Goal: Task Accomplishment & Management: Manage account settings

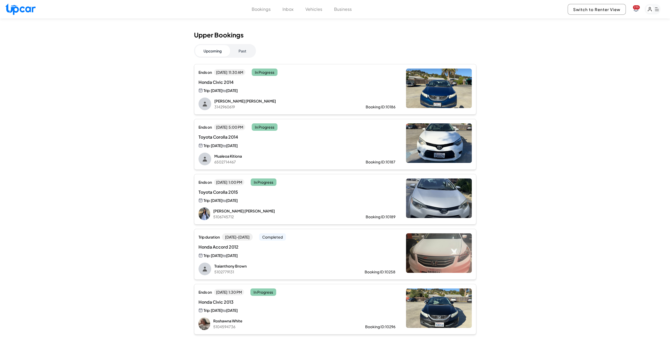
click at [252, 47] on button "Past" at bounding box center [242, 51] width 25 height 12
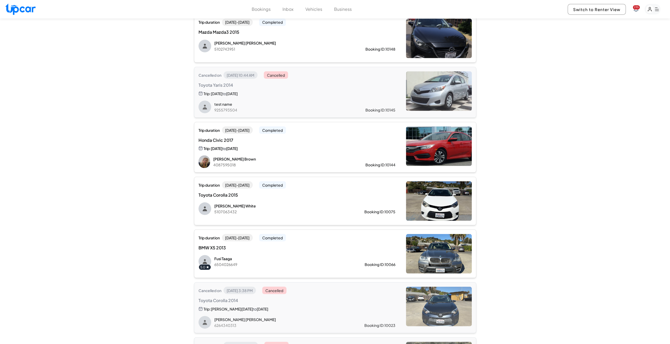
scroll to position [938, 0]
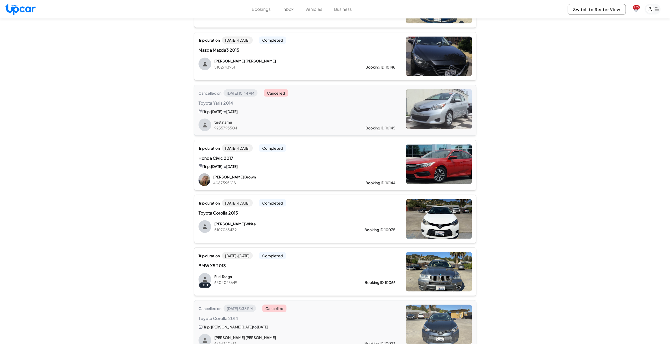
click at [394, 168] on div "Trip duration [DATE] - [DATE] Completed Honda Civic 2017 Trip: [DATE] to [DATE]…" at bounding box center [296, 165] width 197 height 42
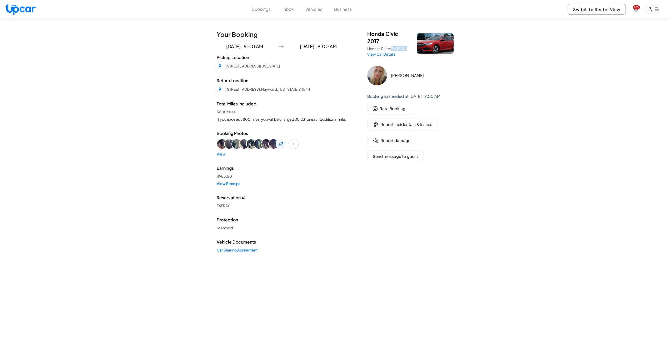
drag, startPoint x: 392, startPoint y: 48, endPoint x: 406, endPoint y: 50, distance: 14.8
click at [406, 50] on span "7XRS764" at bounding box center [399, 48] width 16 height 5
copy span "7XRS764"
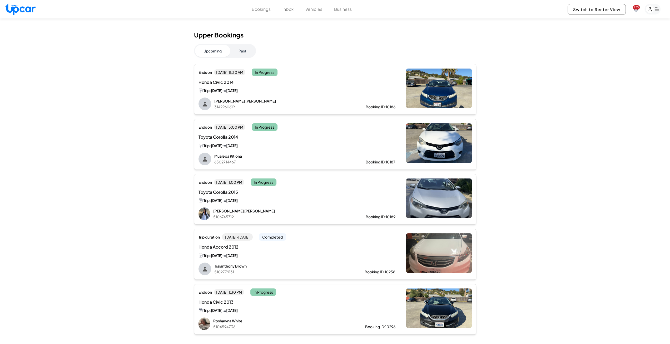
click at [235, 43] on div "Upper Bookings Upcoming Past Ends [DATE][DATE] 11:30 AM In Progress Honda Civic…" at bounding box center [335, 182] width 282 height 303
click at [242, 50] on button "Past" at bounding box center [242, 51] width 25 height 12
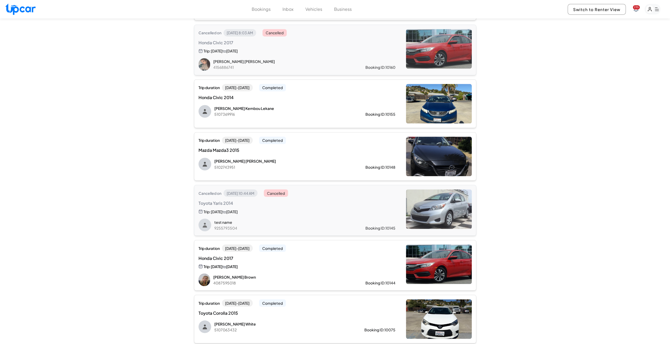
scroll to position [842, 0]
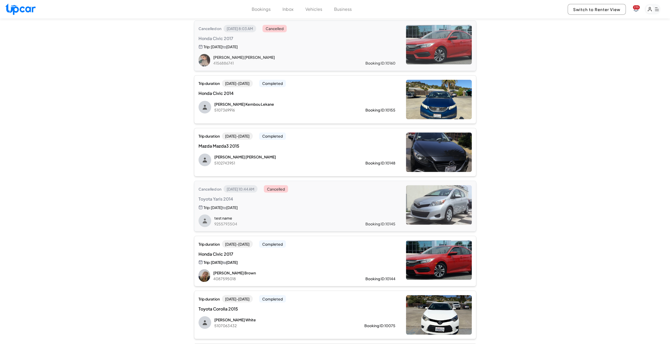
click at [325, 148] on div "Trip duration [DATE] - [DATE] Completed Mazda Mazda3 2015 [PERSON_NAME] 5102743…" at bounding box center [296, 149] width 197 height 34
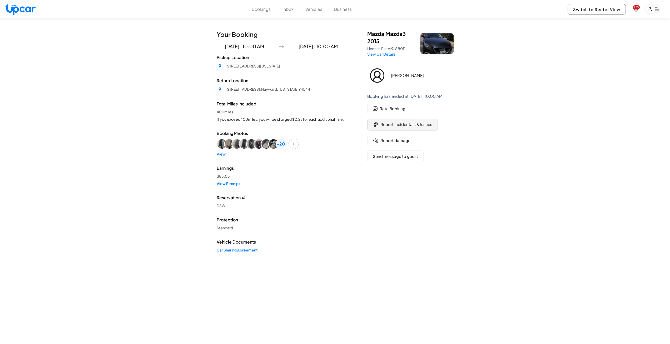
click at [394, 125] on span "Report Incidentals & Issues" at bounding box center [406, 124] width 52 height 6
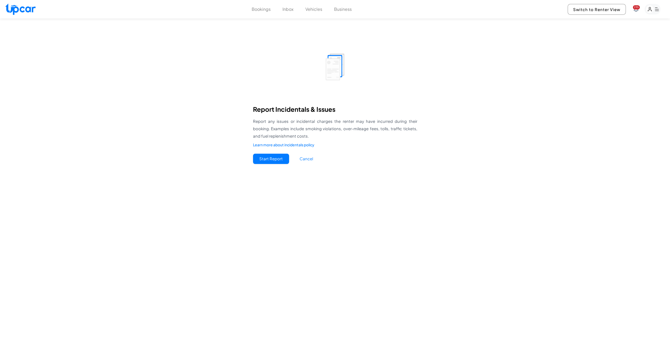
click at [277, 160] on button "Start Report" at bounding box center [271, 158] width 36 height 10
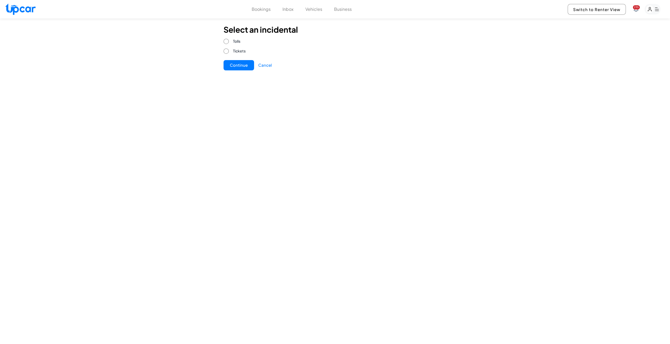
click at [238, 63] on button "Continue" at bounding box center [238, 65] width 31 height 10
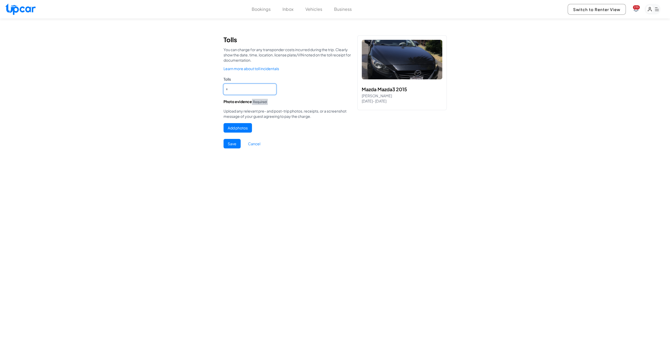
click at [229, 87] on input "*" at bounding box center [249, 89] width 53 height 11
type input "*"
click at [244, 130] on button "Add photos" at bounding box center [237, 127] width 28 height 9
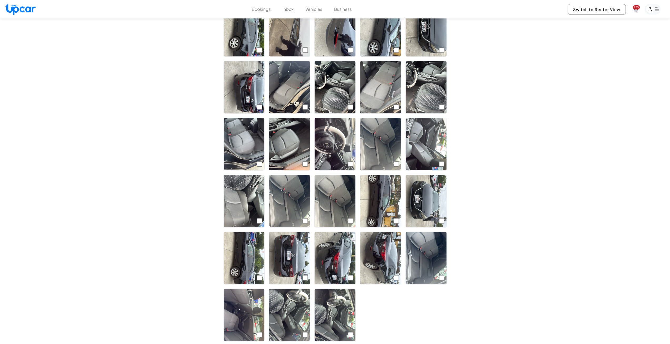
scroll to position [62, 0]
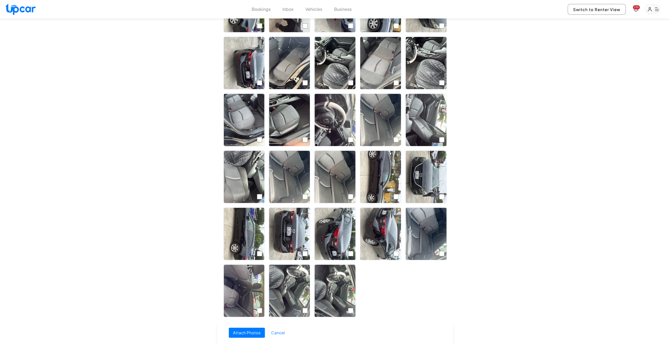
click at [239, 335] on button "Attach Photos" at bounding box center [247, 332] width 36 height 10
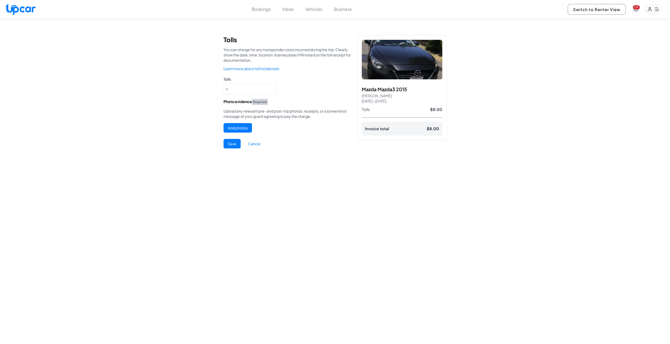
click at [237, 128] on button "Add photos" at bounding box center [237, 127] width 28 height 9
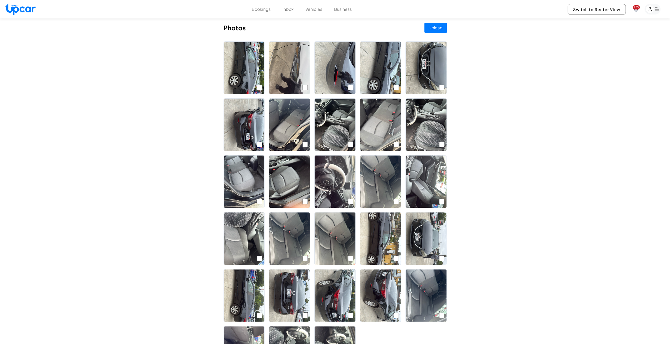
click at [433, 27] on button "Upload" at bounding box center [435, 28] width 22 height 10
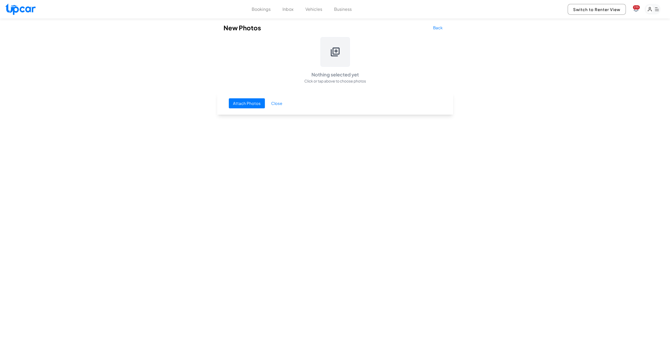
click at [330, 55] on icon at bounding box center [335, 52] width 11 height 11
click at [240, 103] on button "Attach Photos" at bounding box center [247, 103] width 36 height 10
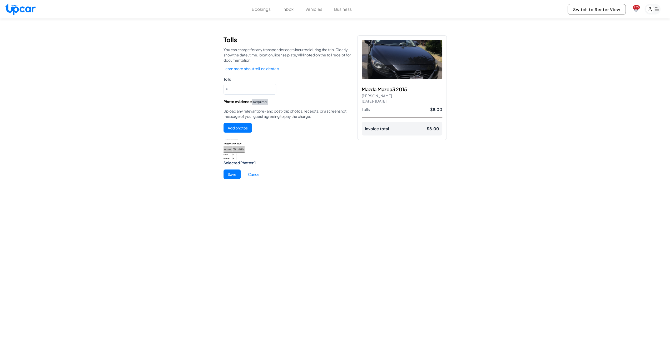
click at [235, 173] on button "Save" at bounding box center [231, 173] width 17 height 9
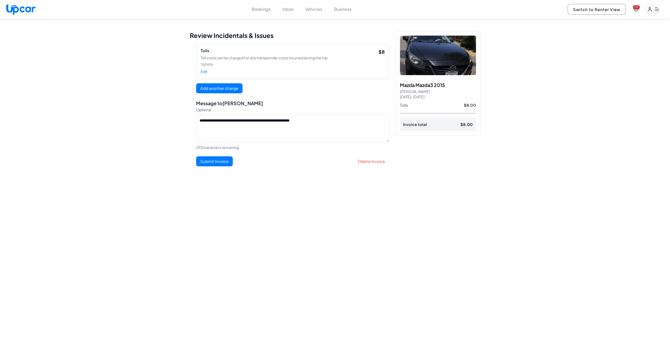
click at [215, 161] on button "Submit Invoice" at bounding box center [214, 161] width 37 height 10
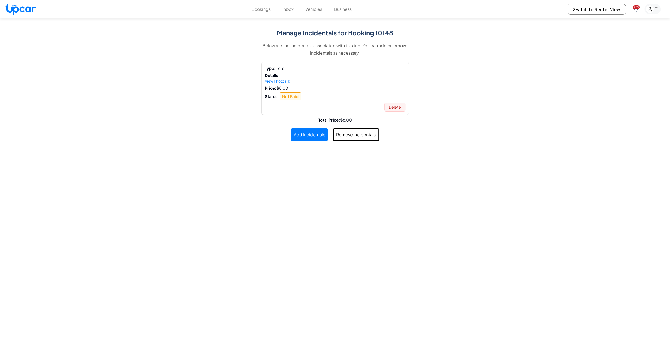
click at [265, 10] on button "Bookings" at bounding box center [261, 9] width 19 height 6
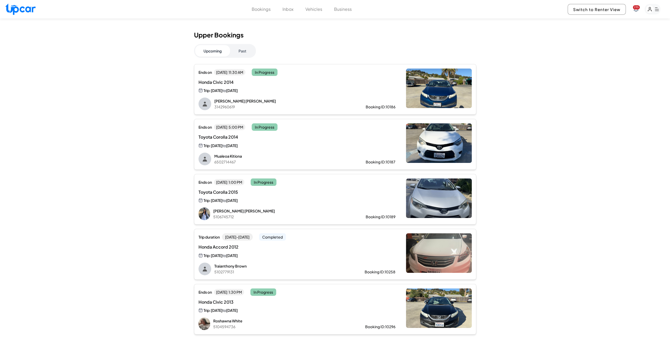
click at [244, 51] on button "Past" at bounding box center [242, 51] width 25 height 12
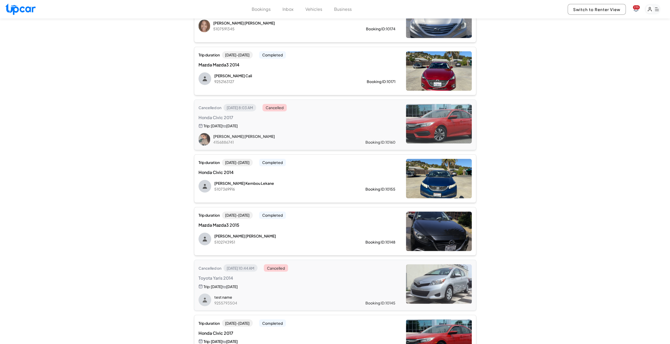
scroll to position [737, 0]
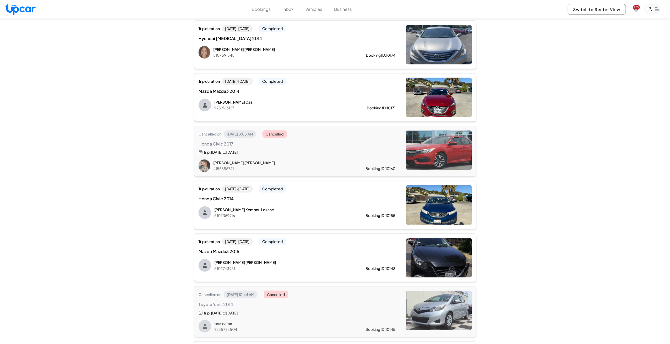
click at [378, 212] on div "Booking ID: 10155" at bounding box center [380, 214] width 30 height 5
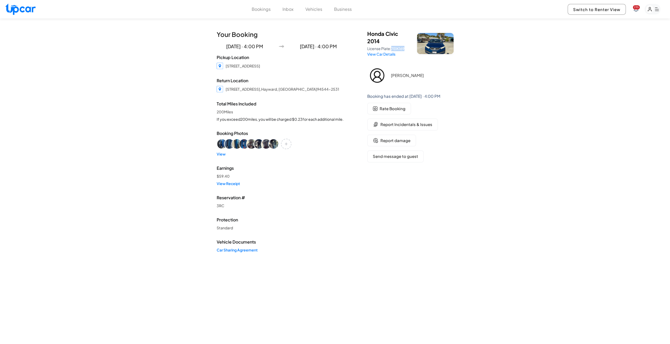
drag, startPoint x: 392, startPoint y: 48, endPoint x: 405, endPoint y: 50, distance: 12.6
click at [404, 50] on span "7EIK169" at bounding box center [397, 48] width 13 height 5
copy span "7EIK169"
click at [272, 9] on div "Bookings Inbox Vehicles Business" at bounding box center [302, 9] width 100 height 6
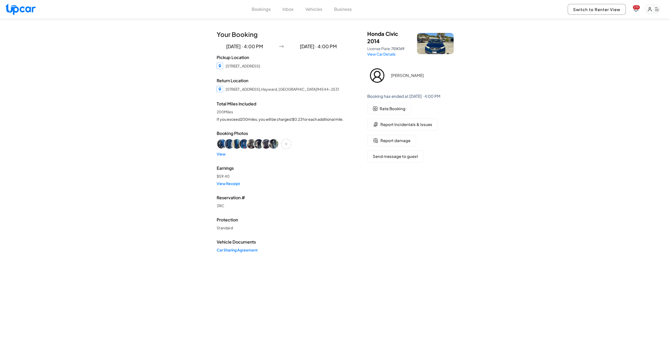
click at [264, 11] on button "Bookings" at bounding box center [261, 9] width 19 height 6
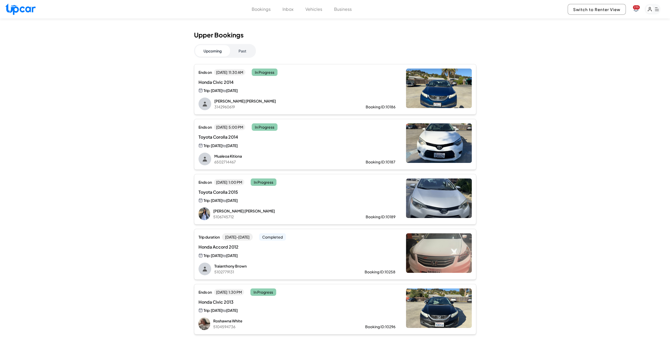
click at [236, 53] on button "Past" at bounding box center [242, 51] width 25 height 12
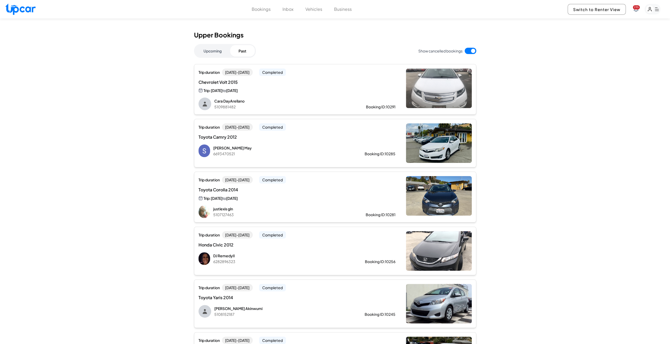
click at [215, 48] on button "Upcoming" at bounding box center [212, 51] width 35 height 12
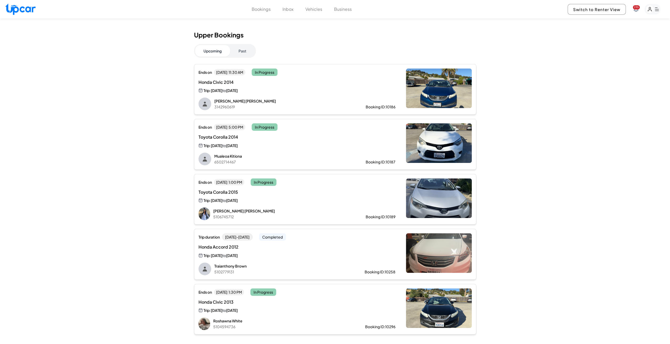
click at [242, 50] on button "Past" at bounding box center [242, 51] width 25 height 12
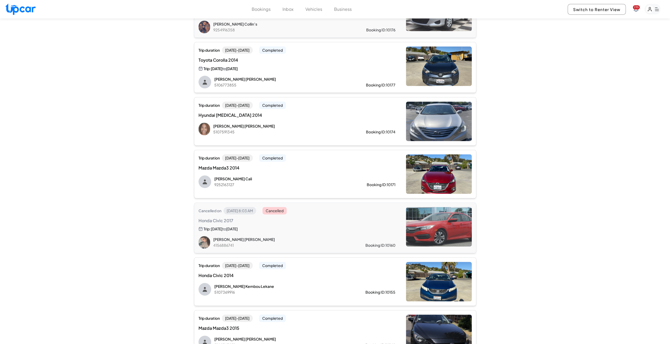
scroll to position [684, 0]
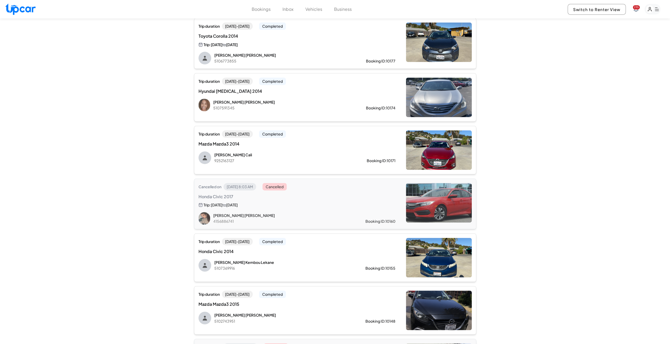
click at [306, 148] on div "Trip duration [DATE] - [DATE] Completed Mazda Mazda3 2014 [PERSON_NAME] 9252163…" at bounding box center [296, 147] width 197 height 34
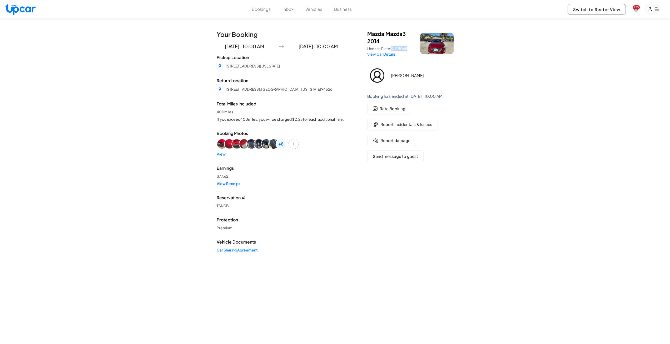
drag, startPoint x: 392, startPoint y: 47, endPoint x: 407, endPoint y: 49, distance: 14.9
click at [407, 49] on span "9LSB068" at bounding box center [399, 48] width 16 height 5
copy span "9LSB068"
click at [254, 3] on div "Bookings Inbox Vehicles Business 235 Switch to Renter View 235" at bounding box center [335, 9] width 670 height 18
click at [260, 9] on button "Bookings" at bounding box center [261, 9] width 19 height 6
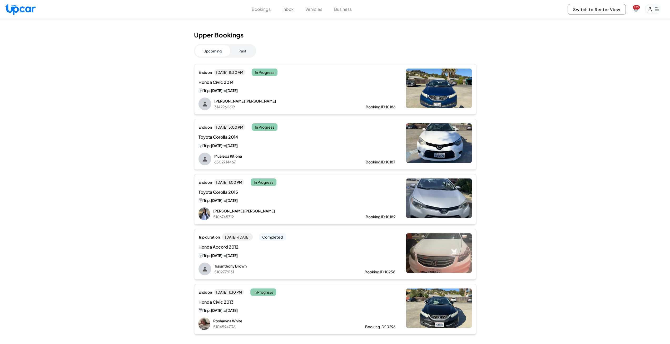
click at [247, 49] on button "Past" at bounding box center [242, 51] width 25 height 12
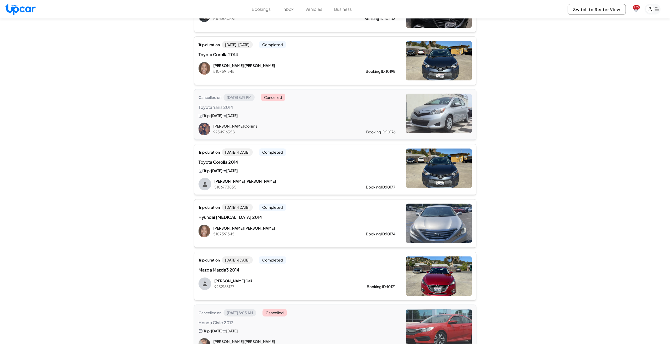
scroll to position [605, 0]
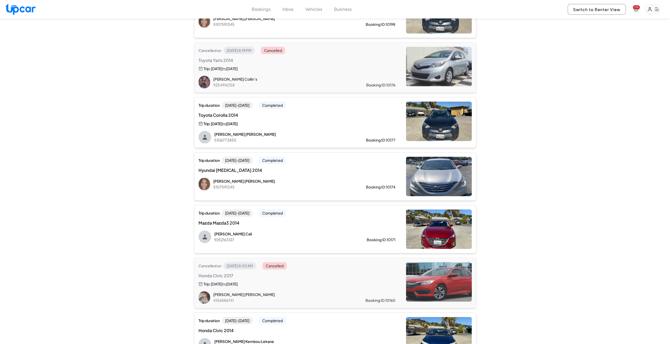
click at [332, 178] on p "[PERSON_NAME]" at bounding box center [281, 180] width 136 height 5
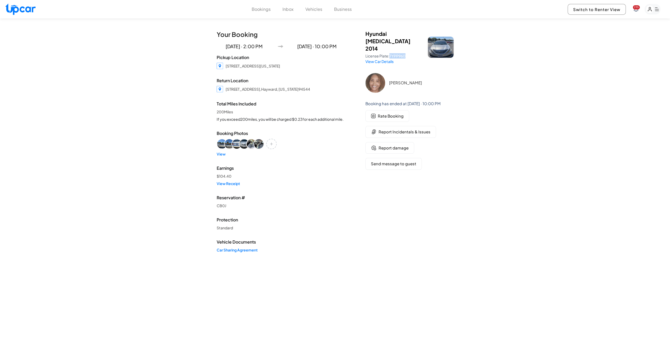
drag, startPoint x: 392, startPoint y: 48, endPoint x: 408, endPoint y: 50, distance: 15.7
click at [405, 53] on span "7YPP960" at bounding box center [397, 55] width 16 height 5
copy span "7YPP960"
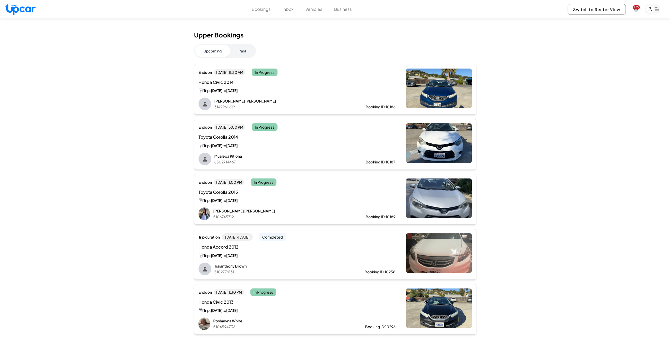
click at [246, 52] on button "Past" at bounding box center [242, 51] width 25 height 12
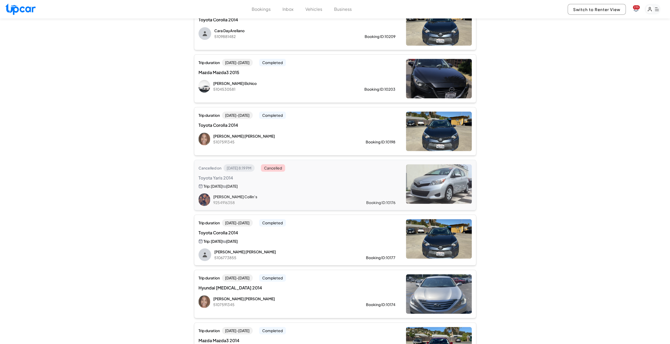
scroll to position [553, 0]
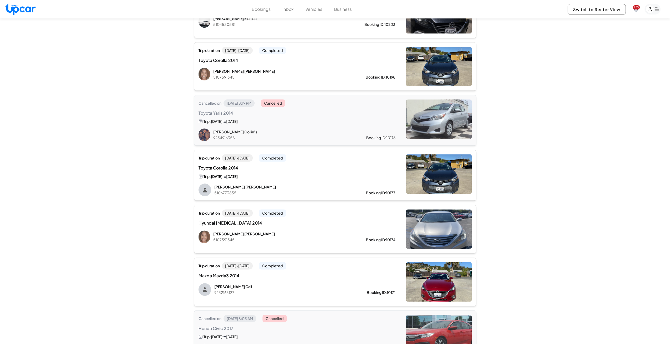
click at [331, 173] on div "Toyota Corolla 2014 Trip: [DATE] to [DATE]" at bounding box center [296, 172] width 197 height 14
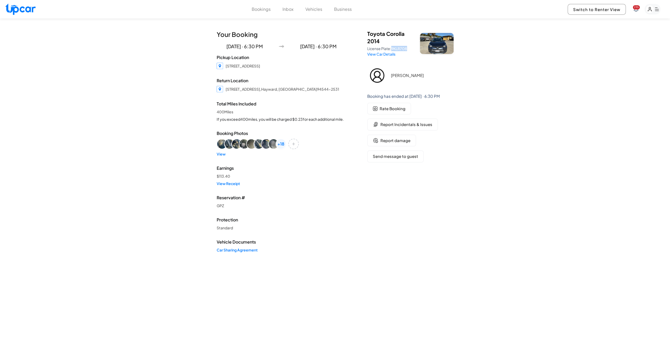
drag, startPoint x: 392, startPoint y: 48, endPoint x: 407, endPoint y: 50, distance: 15.2
click at [407, 50] on span "9KLR708" at bounding box center [399, 48] width 16 height 5
copy span "9KLR708"
click at [259, 13] on div "Bookings Inbox Vehicles Business 235 Switch to Renter View 235" at bounding box center [335, 9] width 670 height 18
click at [258, 12] on button "Bookings" at bounding box center [261, 9] width 19 height 6
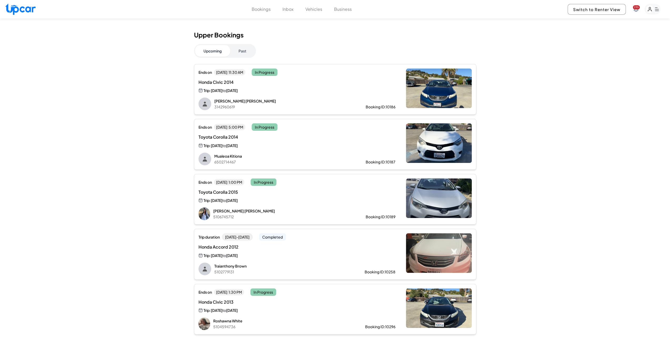
click at [250, 52] on button "Past" at bounding box center [242, 51] width 25 height 12
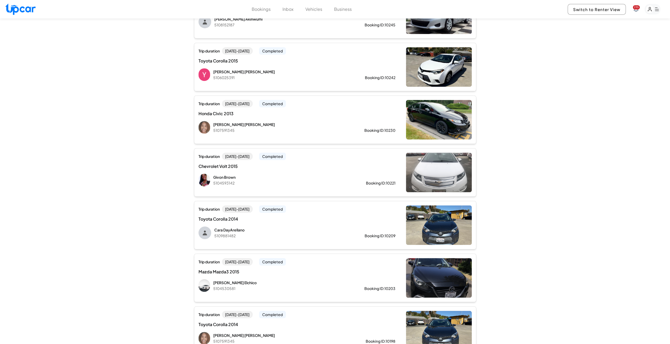
scroll to position [290, 0]
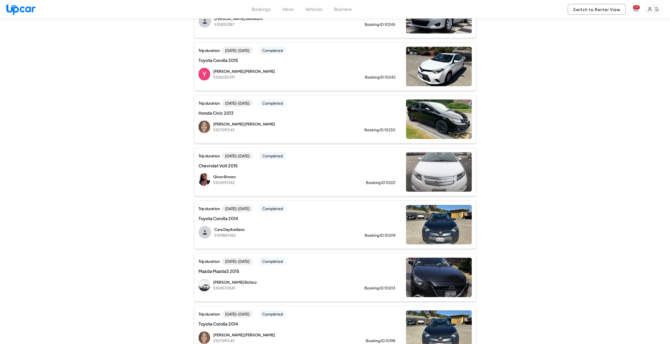
click at [326, 162] on div "Chevrolet Volt 2015" at bounding box center [296, 165] width 197 height 6
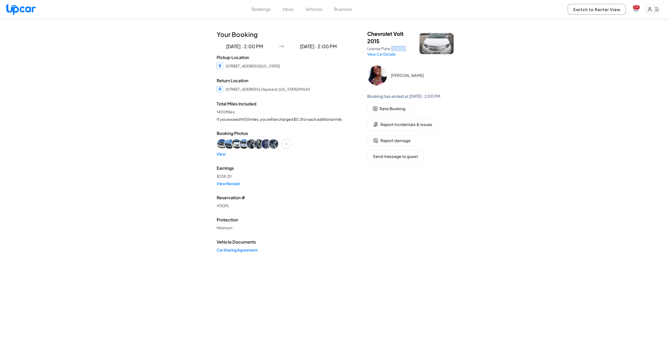
drag, startPoint x: 392, startPoint y: 47, endPoint x: 406, endPoint y: 49, distance: 14.6
click at [406, 49] on span "7LLK237" at bounding box center [398, 48] width 15 height 5
copy span "7LLK237"
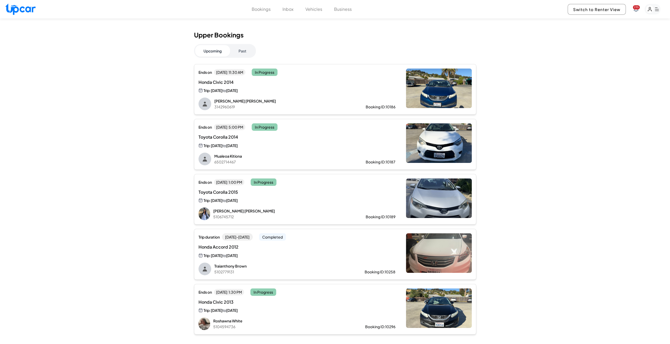
click at [241, 49] on button "Past" at bounding box center [242, 51] width 25 height 12
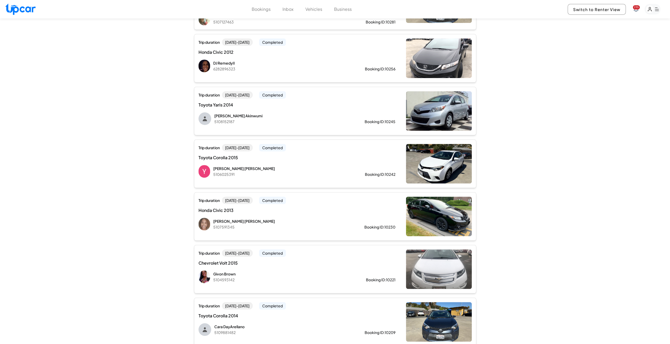
scroll to position [237, 0]
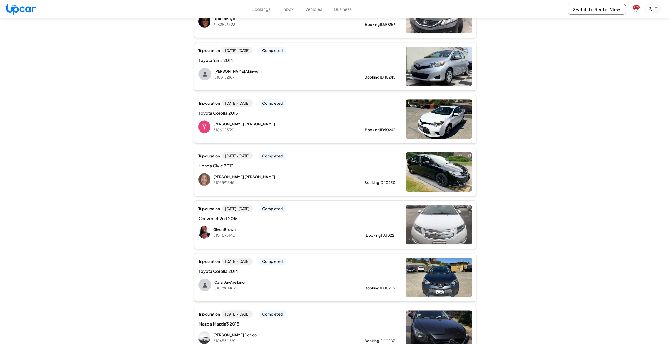
click at [310, 161] on div "Trip duration [DATE] - [DATE] Completed Honda Civic 2013 [PERSON_NAME] 51075913…" at bounding box center [296, 169] width 197 height 34
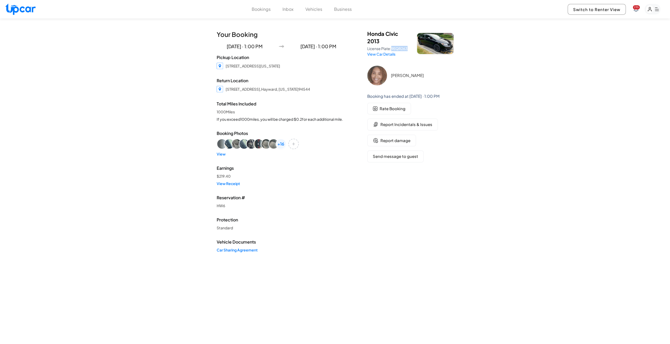
drag, startPoint x: 392, startPoint y: 48, endPoint x: 408, endPoint y: 49, distance: 15.9
click at [408, 49] on span "9EQR263" at bounding box center [399, 48] width 16 height 5
copy span "9EQR263"
click at [316, 12] on div "Bookings Inbox Vehicles Business 235 Switch to Renter View 235" at bounding box center [335, 9] width 670 height 18
click at [314, 11] on button "Vehicles" at bounding box center [313, 9] width 17 height 6
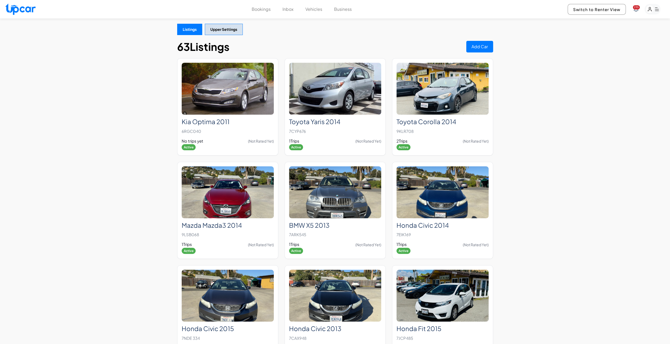
click at [269, 10] on button "Bookings" at bounding box center [261, 9] width 19 height 6
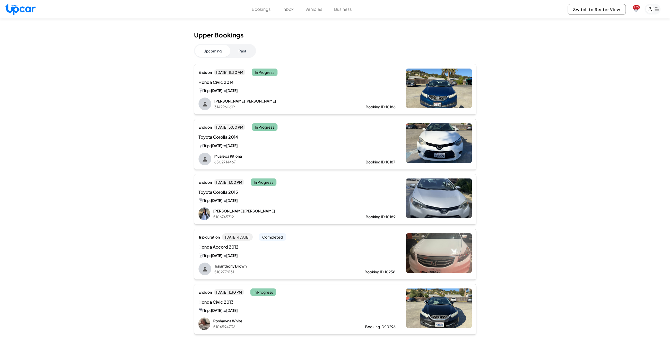
click at [244, 51] on button "Past" at bounding box center [242, 51] width 25 height 12
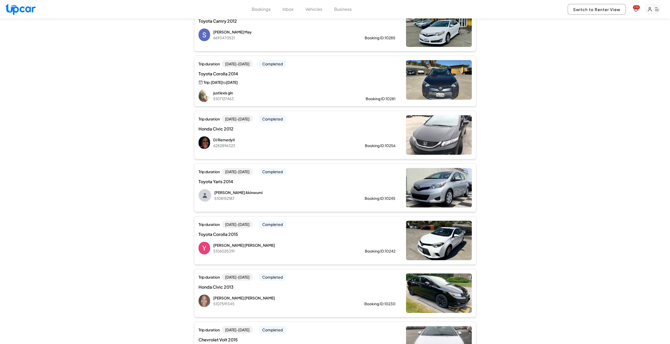
scroll to position [158, 0]
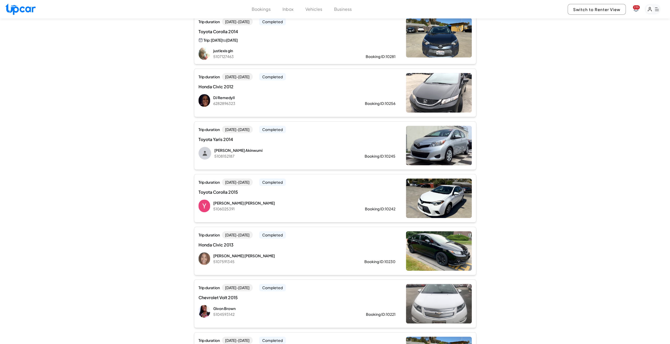
click at [309, 199] on div "[PERSON_NAME] 5106025391 Booking ID: 10242" at bounding box center [296, 205] width 197 height 13
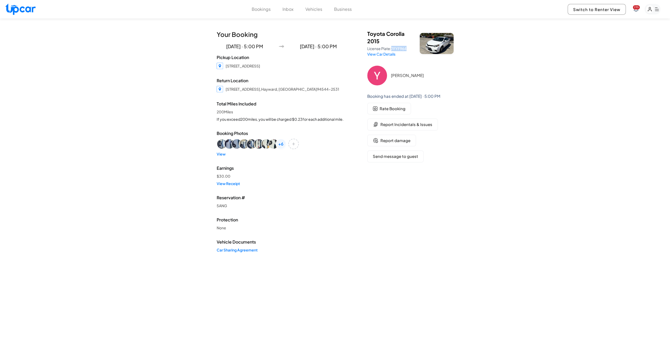
drag, startPoint x: 392, startPoint y: 47, endPoint x: 407, endPoint y: 49, distance: 15.3
click at [407, 49] on p "License Plate: 7FYF964" at bounding box center [390, 48] width 46 height 5
copy span "7FYF964"
click at [264, 8] on button "Bookings" at bounding box center [261, 9] width 19 height 6
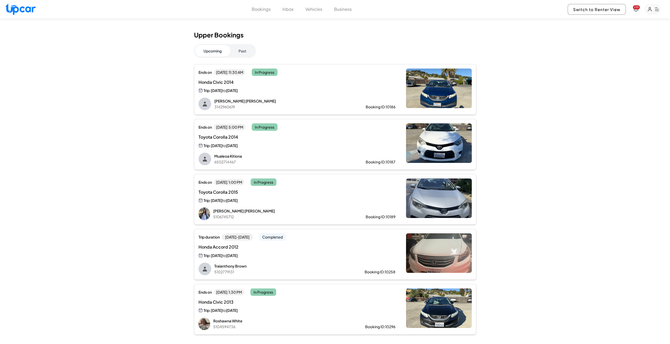
click at [248, 52] on button "Past" at bounding box center [242, 51] width 25 height 12
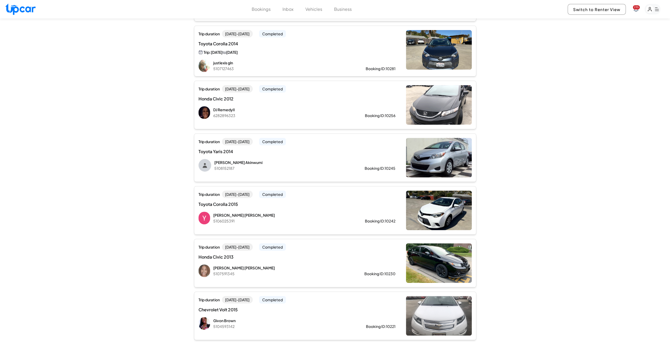
scroll to position [158, 0]
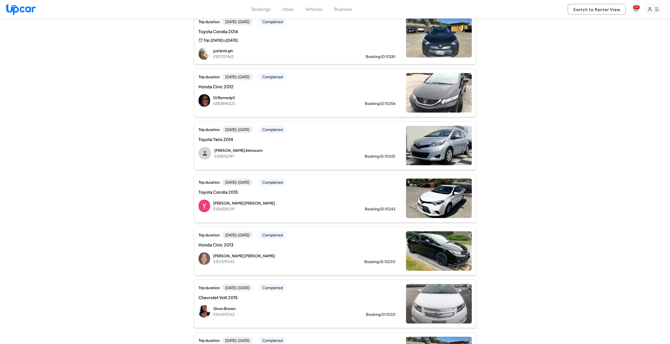
click at [331, 142] on div "Trip duration [DATE] - [DATE] Completed Toyota Yaris 2014 [PERSON_NAME] 5108152…" at bounding box center [296, 143] width 197 height 34
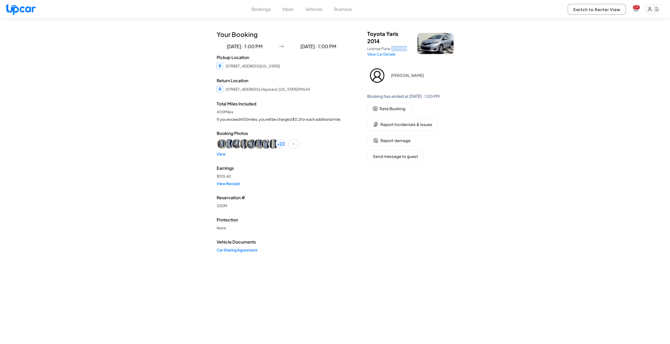
drag, startPoint x: 393, startPoint y: 47, endPoint x: 407, endPoint y: 49, distance: 14.3
click at [407, 49] on span "7CYP676" at bounding box center [399, 48] width 16 height 5
copy span "7CYP676"
click at [256, 9] on button "Bookings" at bounding box center [261, 9] width 19 height 6
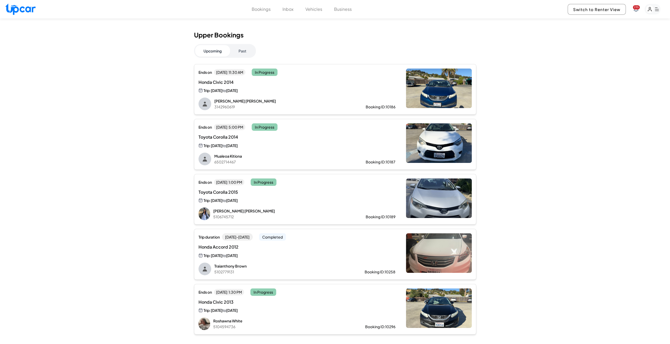
click at [247, 48] on button "Past" at bounding box center [242, 51] width 25 height 12
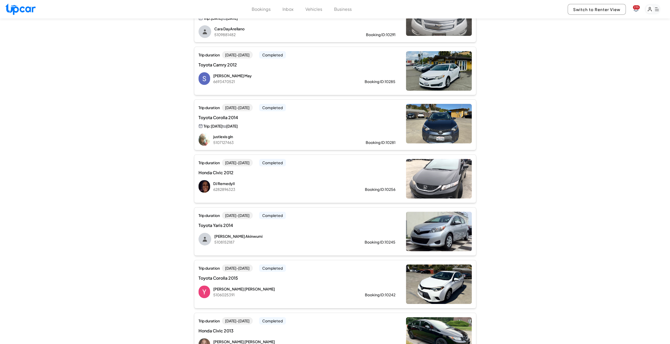
scroll to position [132, 0]
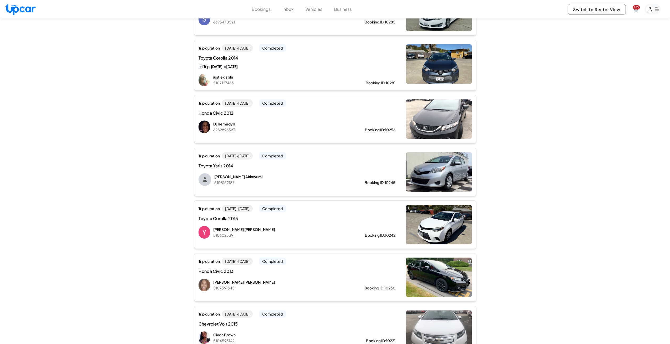
click at [350, 117] on div "Trip duration [DATE] - [DATE] Completed Honda Civic 2012 DJ RemedyII 6282896323…" at bounding box center [296, 116] width 197 height 34
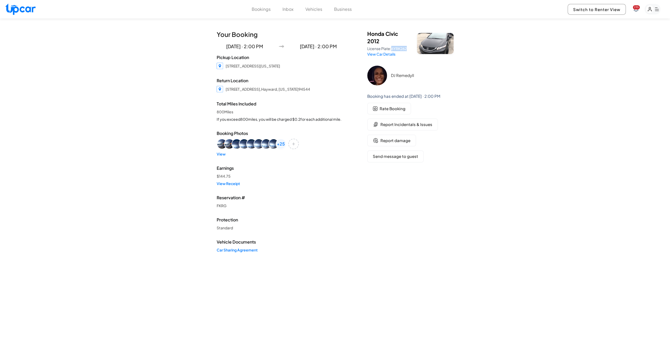
drag, startPoint x: 392, startPoint y: 48, endPoint x: 408, endPoint y: 49, distance: 15.6
click at [407, 49] on span "6YRK262" at bounding box center [399, 48] width 16 height 5
click at [256, 11] on button "Bookings" at bounding box center [261, 9] width 19 height 6
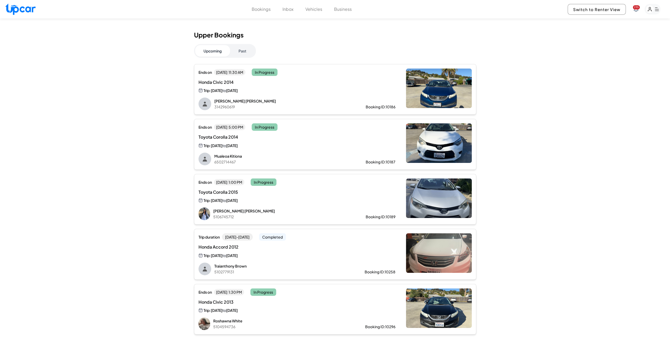
click at [242, 54] on button "Past" at bounding box center [242, 51] width 25 height 12
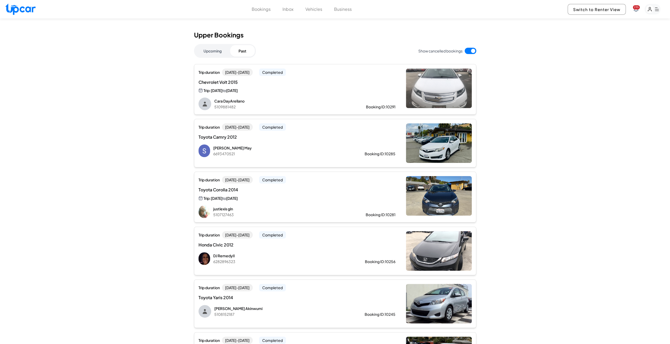
click at [335, 194] on div "Toyota Corolla 2014 Trip: [DATE] to [DATE]" at bounding box center [296, 193] width 197 height 14
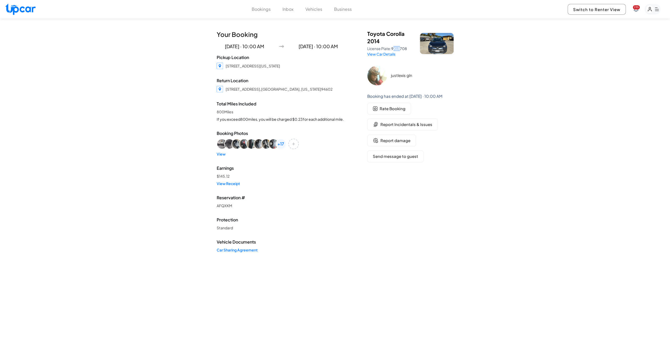
drag, startPoint x: 393, startPoint y: 48, endPoint x: 401, endPoint y: 49, distance: 8.0
click at [401, 49] on span "9KLR708" at bounding box center [399, 48] width 16 height 5
click at [303, 7] on div "Bookings Inbox Vehicles Business" at bounding box center [302, 9] width 100 height 6
click at [306, 10] on button "Vehicles" at bounding box center [313, 9] width 17 height 6
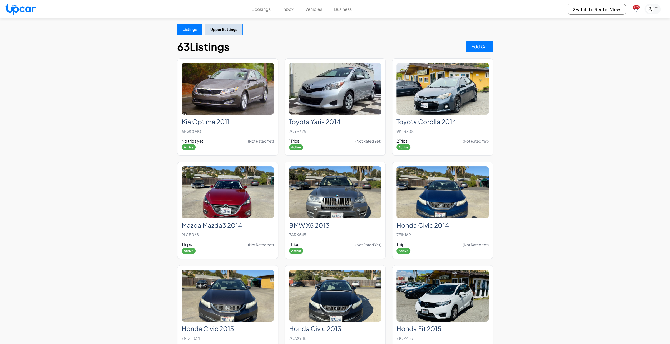
click at [266, 4] on div "Bookings Inbox Vehicles Business 235 Switch to Renter View 235" at bounding box center [335, 9] width 670 height 18
click at [266, 7] on button "Bookings" at bounding box center [261, 9] width 19 height 6
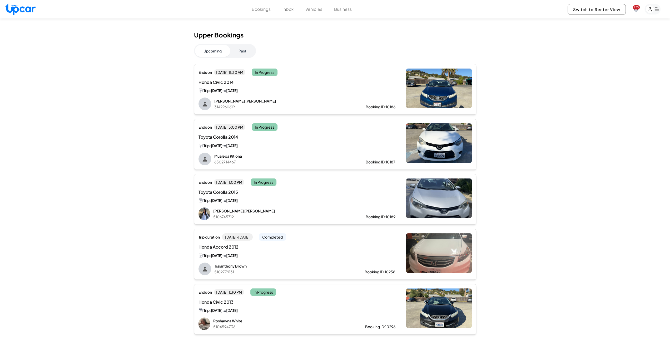
click at [244, 49] on button "Past" at bounding box center [242, 51] width 25 height 12
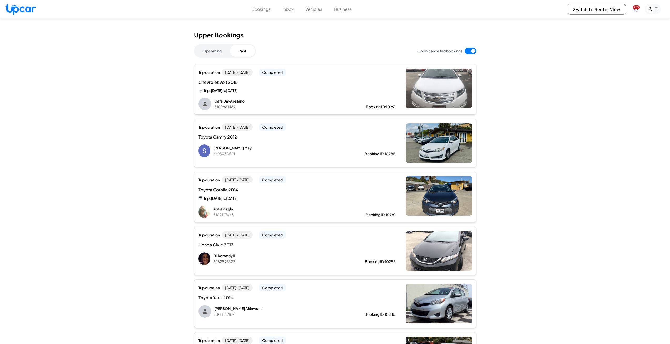
click at [216, 54] on button "Upcoming" at bounding box center [212, 51] width 35 height 12
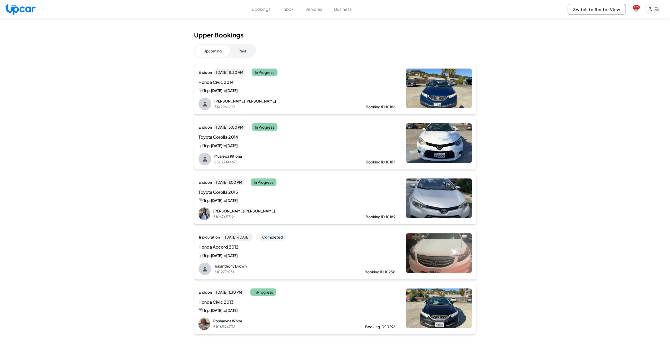
click at [310, 11] on button "Vehicles" at bounding box center [313, 9] width 17 height 6
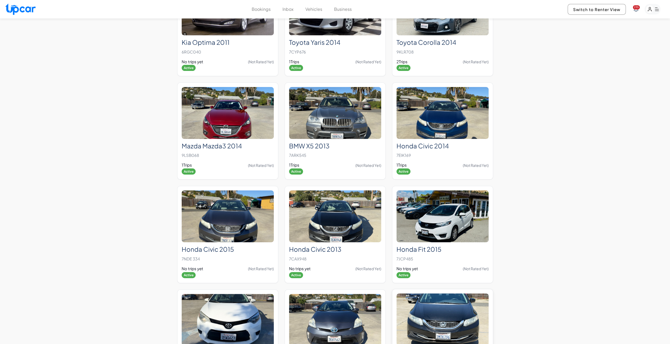
scroll to position [184, 0]
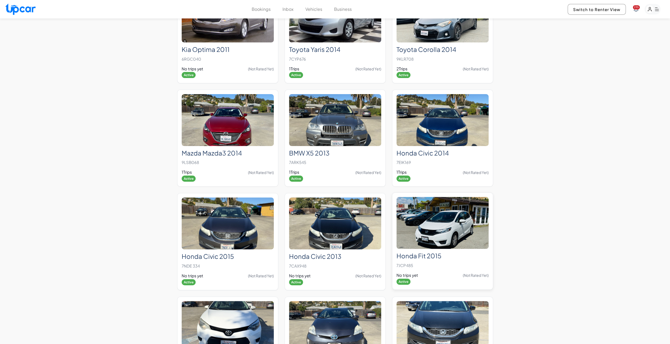
scroll to position [0, 0]
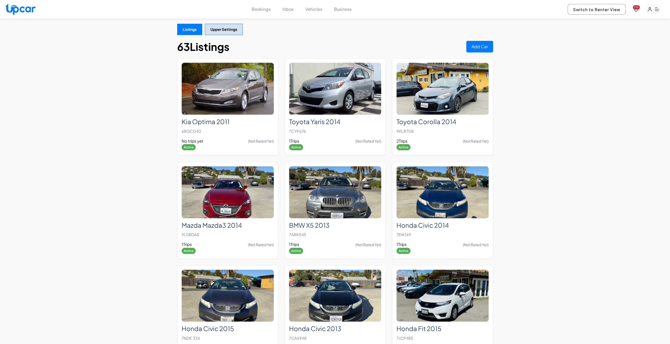
click at [267, 6] on button "Bookings" at bounding box center [261, 9] width 19 height 6
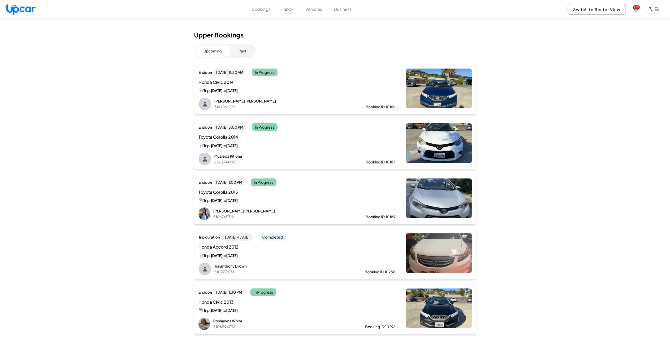
click at [241, 49] on button "Past" at bounding box center [242, 51] width 25 height 12
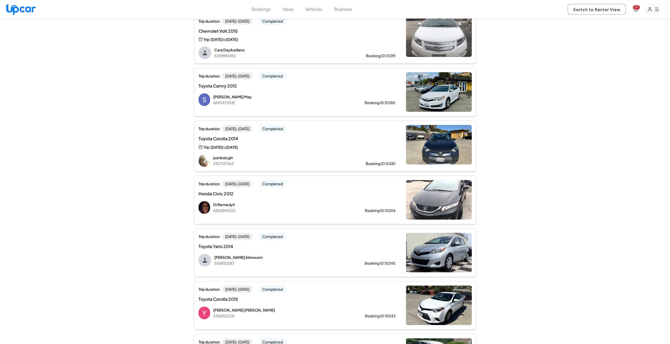
scroll to position [158, 0]
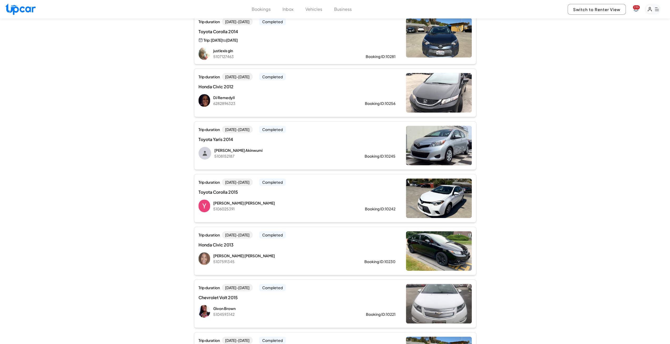
click at [309, 253] on p "[PERSON_NAME]" at bounding box center [280, 255] width 134 height 5
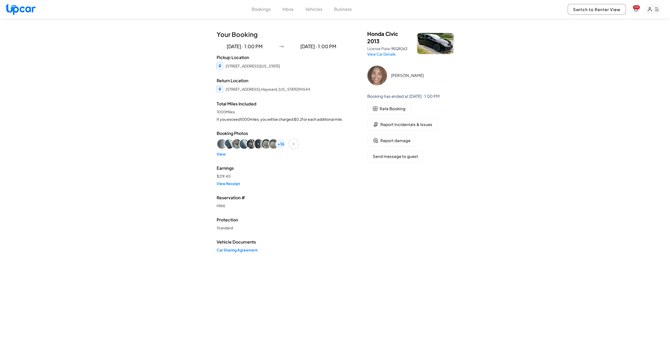
click at [393, 48] on span "9EQR263" at bounding box center [399, 48] width 16 height 5
drag, startPoint x: 392, startPoint y: 47, endPoint x: 409, endPoint y: 50, distance: 17.3
click at [409, 50] on p "License Plate: 9EQR263" at bounding box center [388, 48] width 43 height 5
